Goal: Task Accomplishment & Management: Use online tool/utility

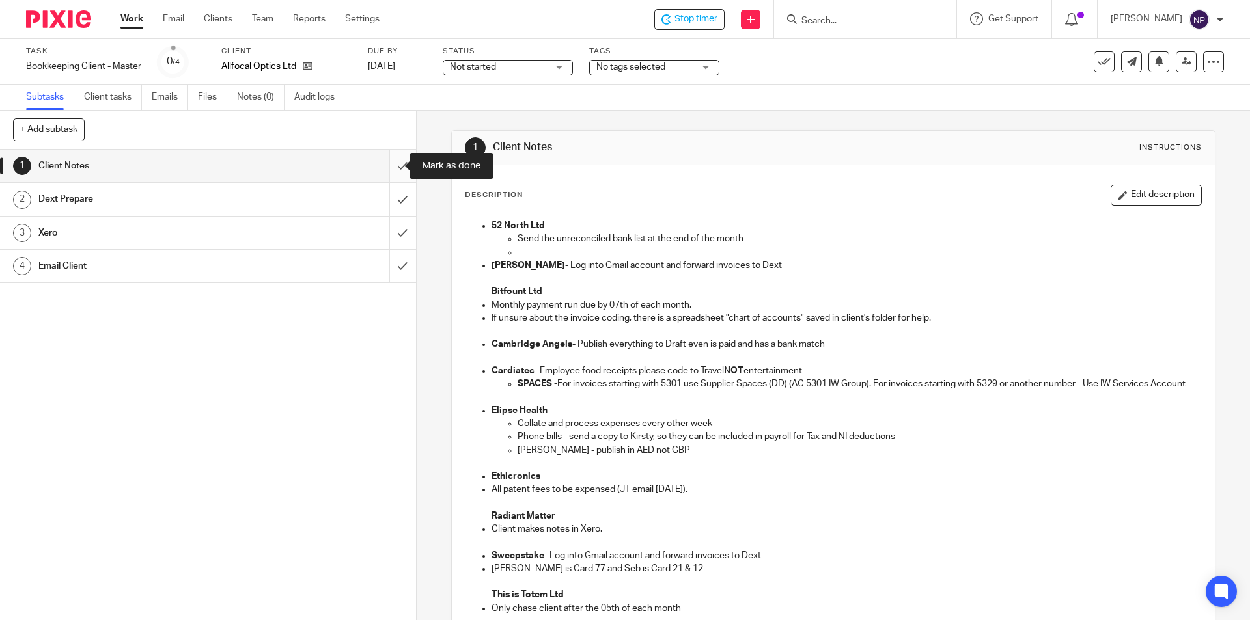
click at [391, 167] on input "submit" at bounding box center [208, 166] width 416 height 33
click at [394, 189] on input "submit" at bounding box center [208, 199] width 416 height 33
click at [395, 225] on input "submit" at bounding box center [208, 233] width 416 height 33
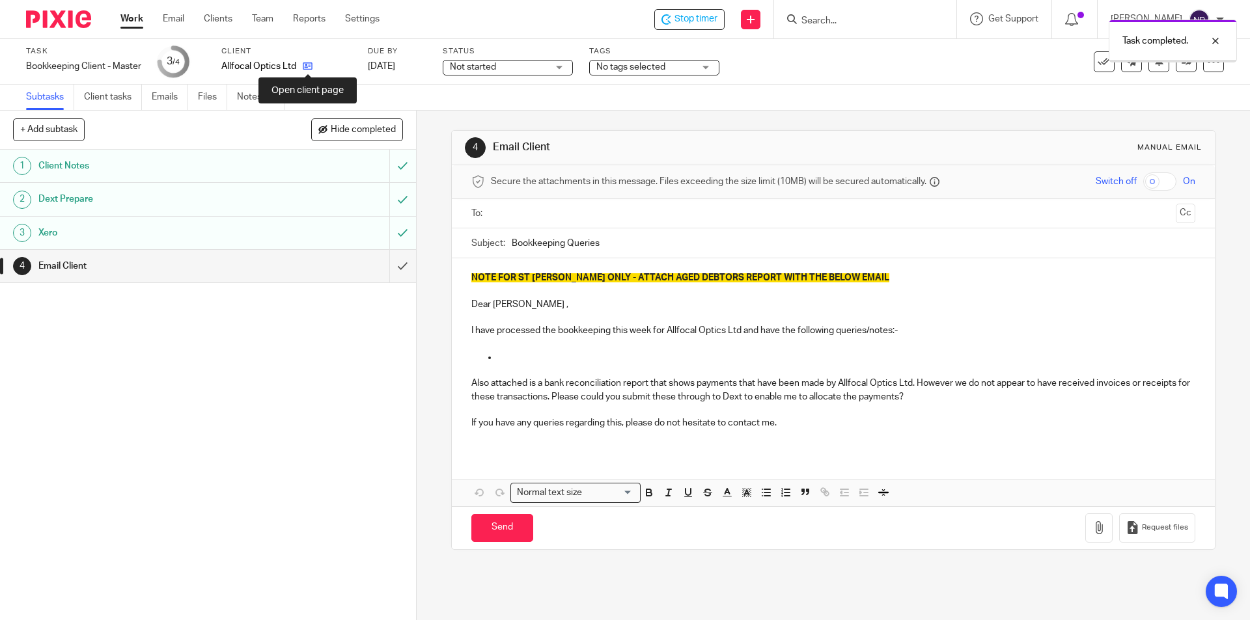
click at [308, 68] on icon at bounding box center [308, 66] width 10 height 10
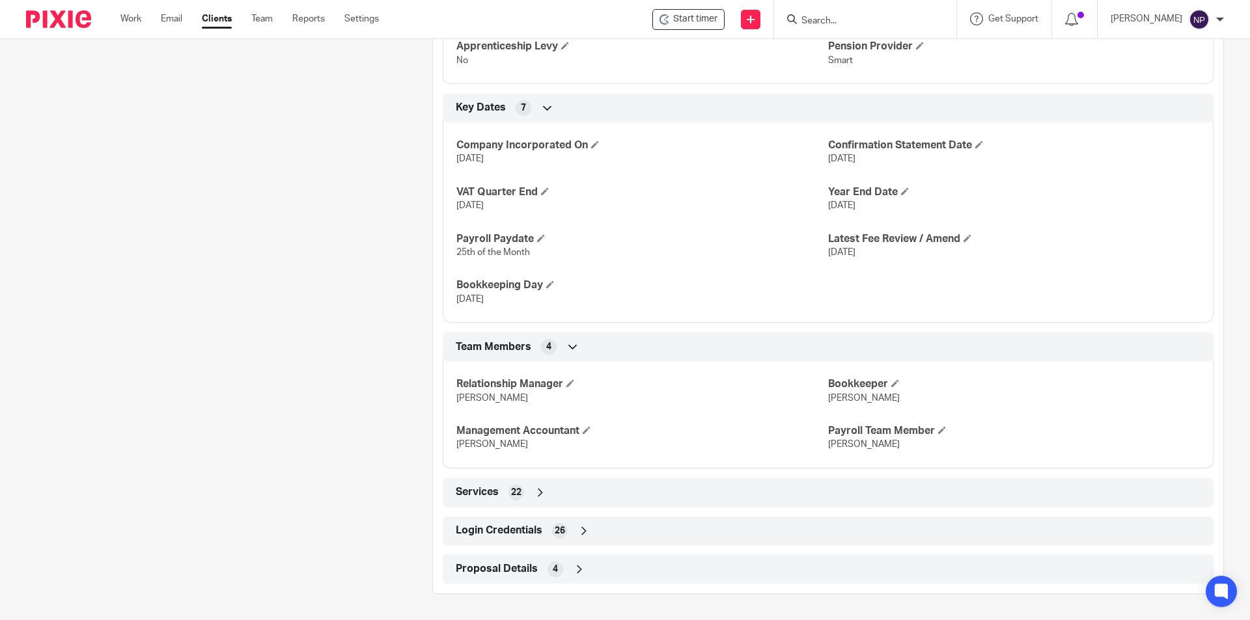
click at [646, 522] on div "Login Credentials 26" at bounding box center [827, 531] width 751 height 22
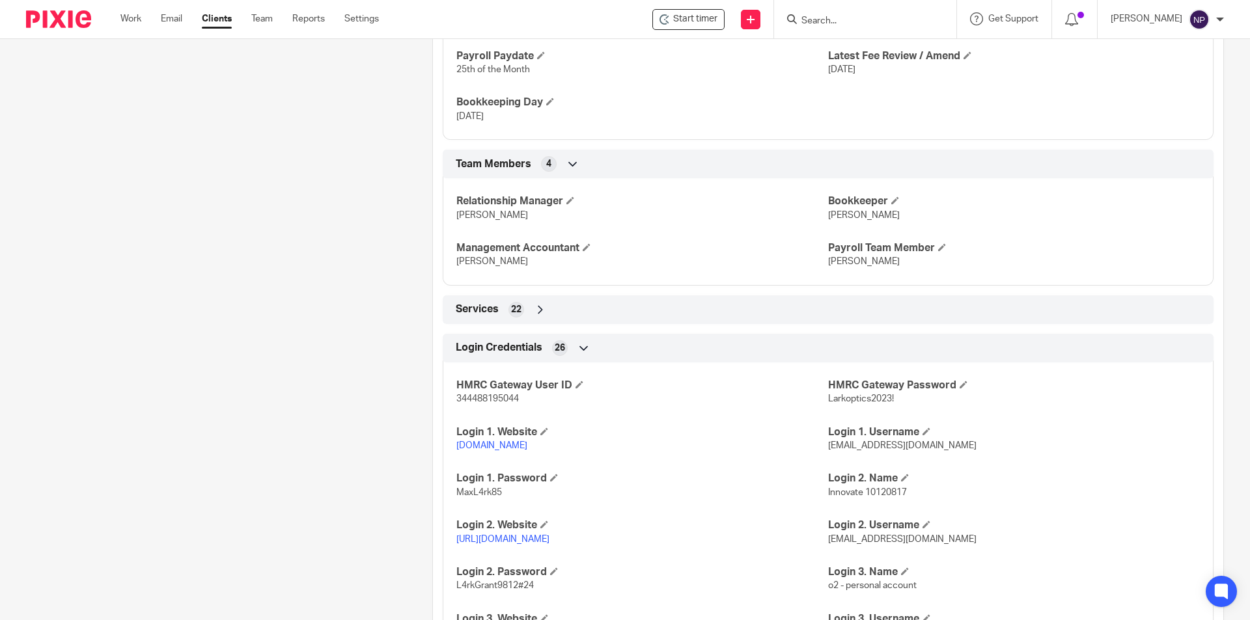
scroll to position [1191, 0]
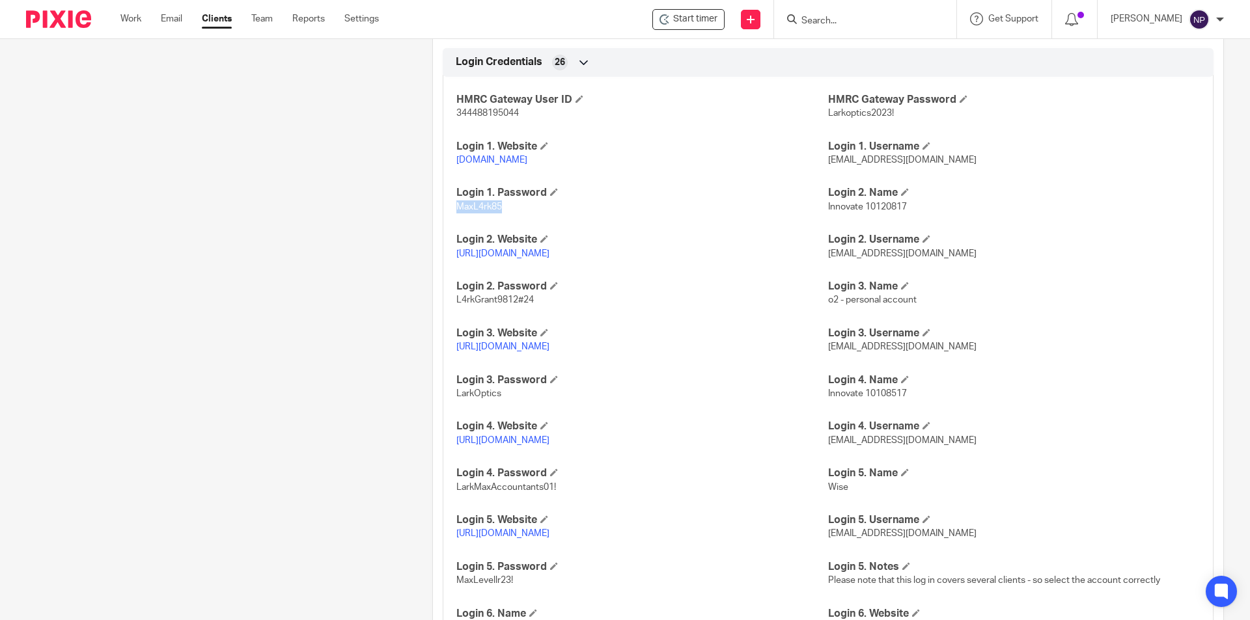
drag, startPoint x: 515, startPoint y: 226, endPoint x: 454, endPoint y: 226, distance: 61.2
click at [456, 214] on p "MaxL4rk85" at bounding box center [642, 207] width 372 height 13
copy span "MaxL4rk85"
